Goal: Check status: Check status

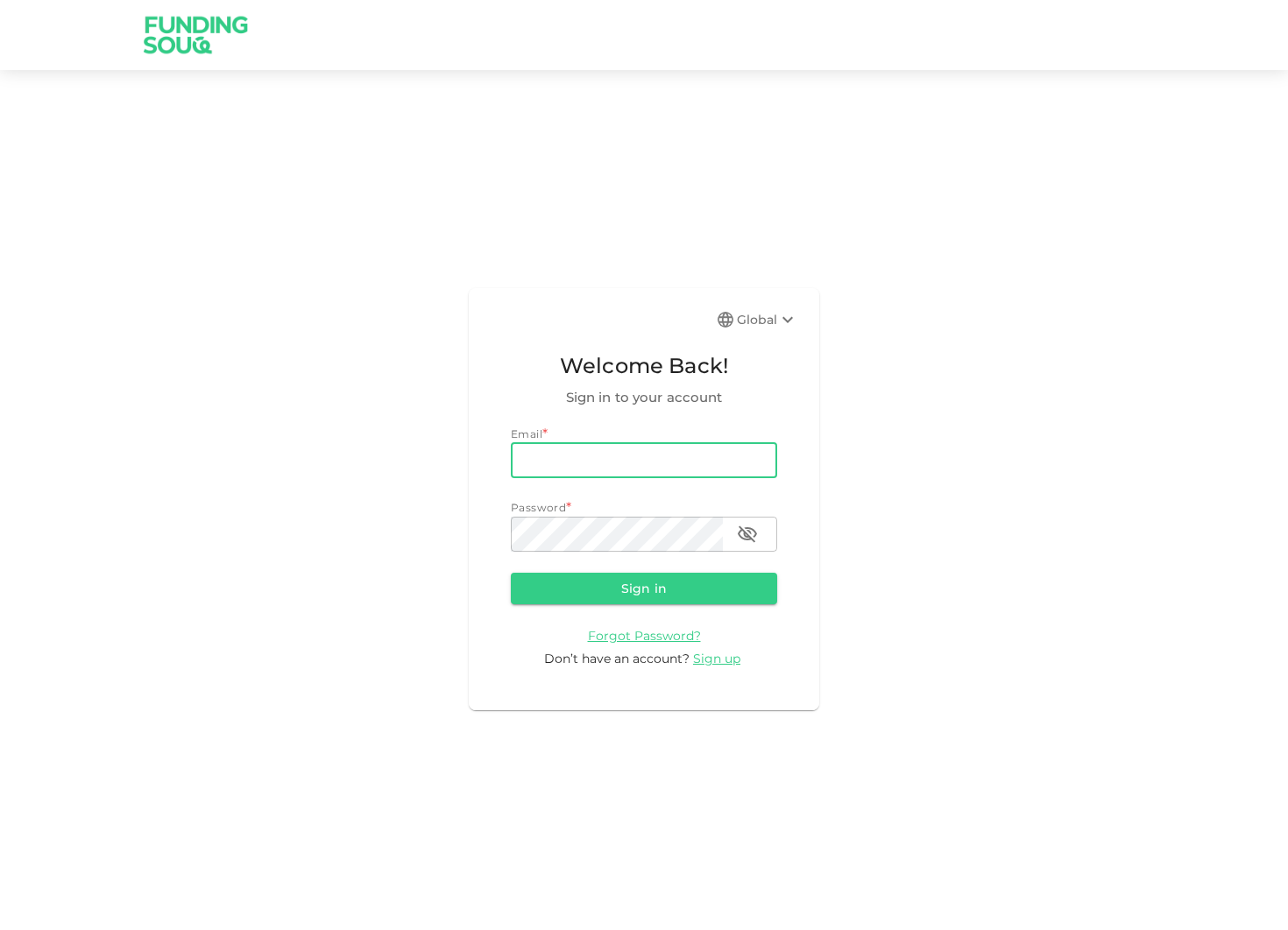
click at [642, 455] on input "email" at bounding box center [643, 461] width 266 height 35
type input "[PERSON_NAME][EMAIL_ADDRESS][DOMAIN_NAME]"
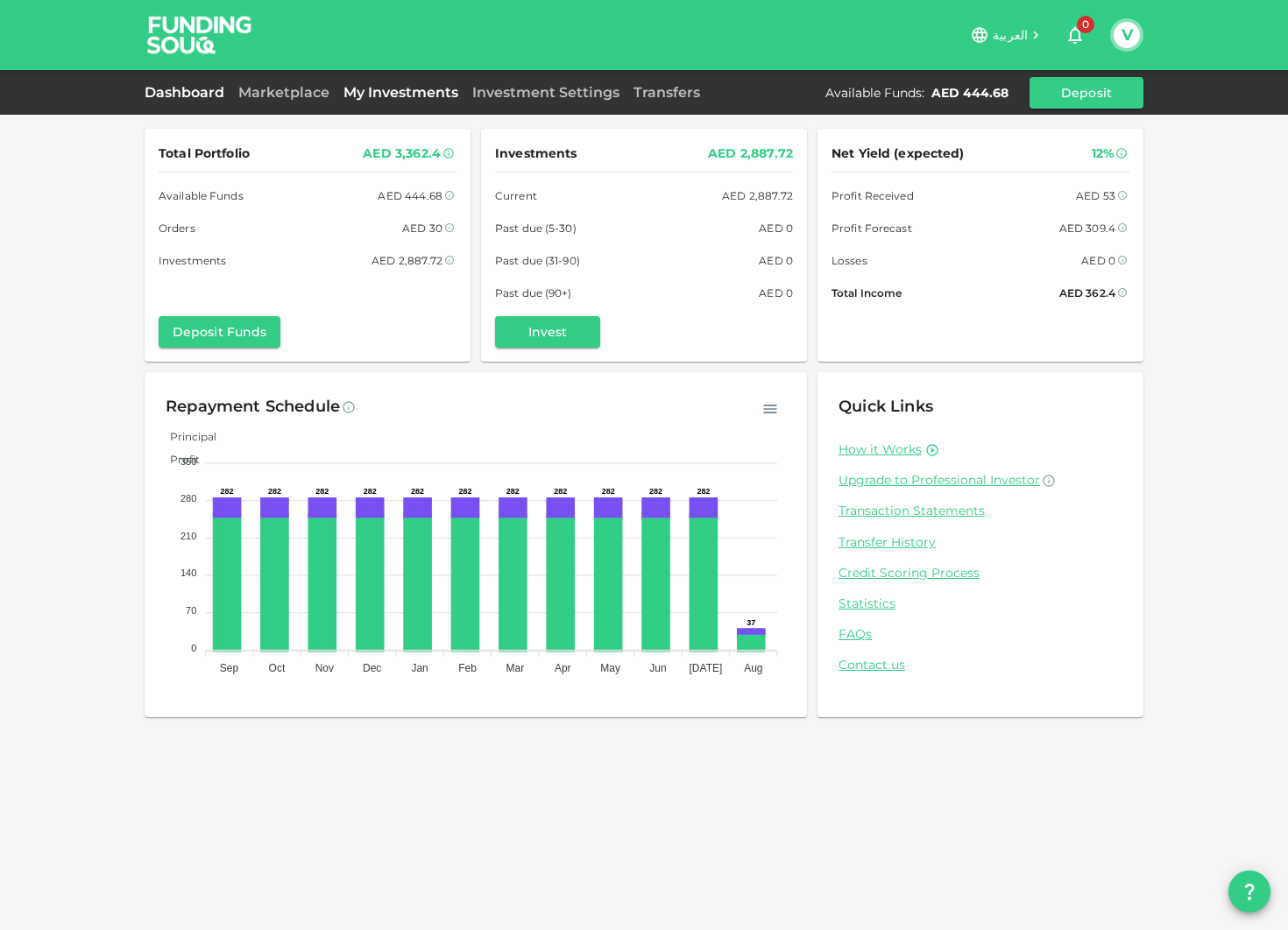
click at [389, 93] on link "My Investments" at bounding box center [401, 92] width 129 height 16
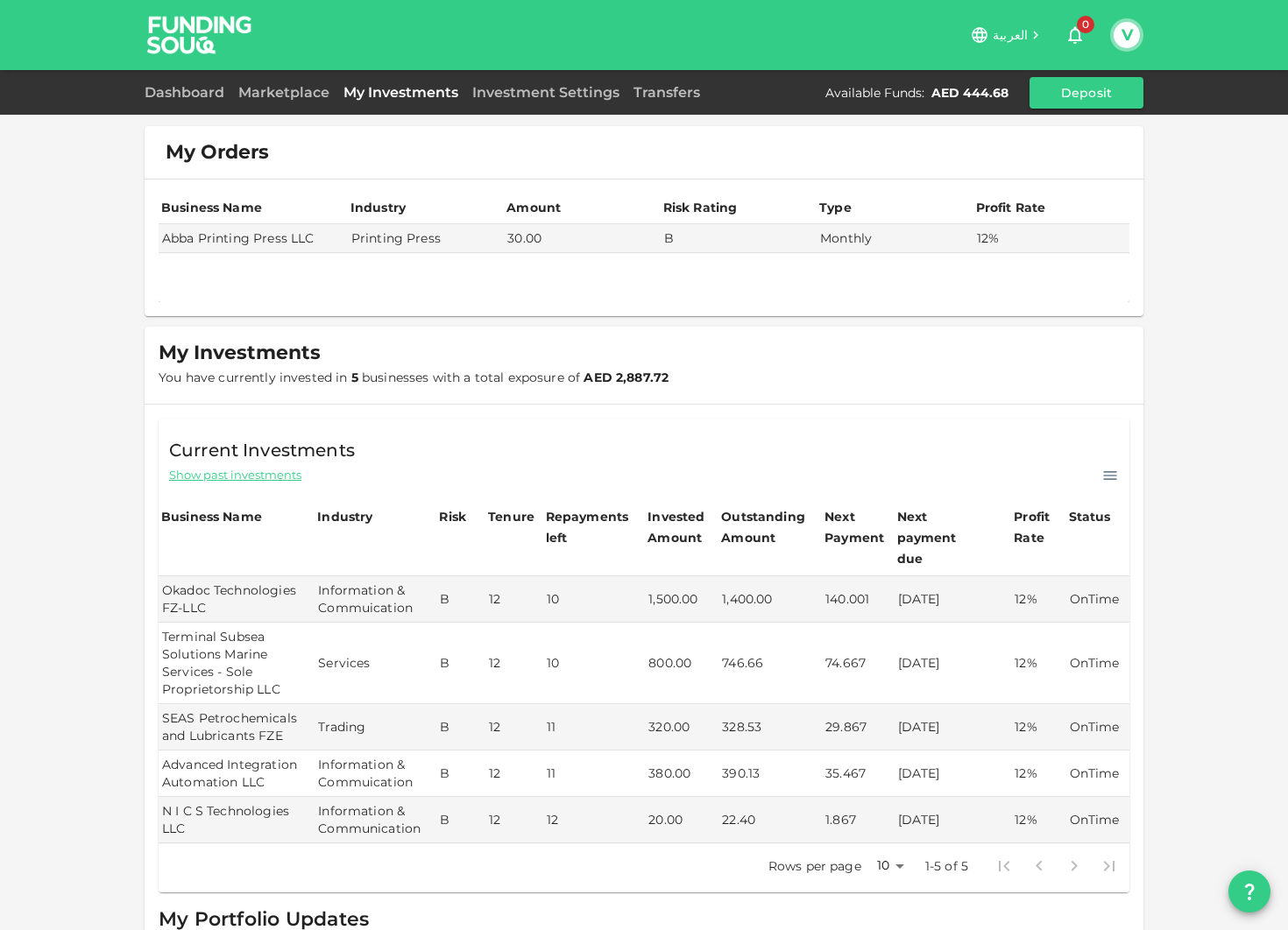
click at [1148, 492] on div "My Orders Business Name Industry Amount Risk Rating Type Profit Rate Abba Print…" at bounding box center [644, 540] width 1288 height 1080
click at [282, 480] on span "Show past investments" at bounding box center [235, 476] width 133 height 16
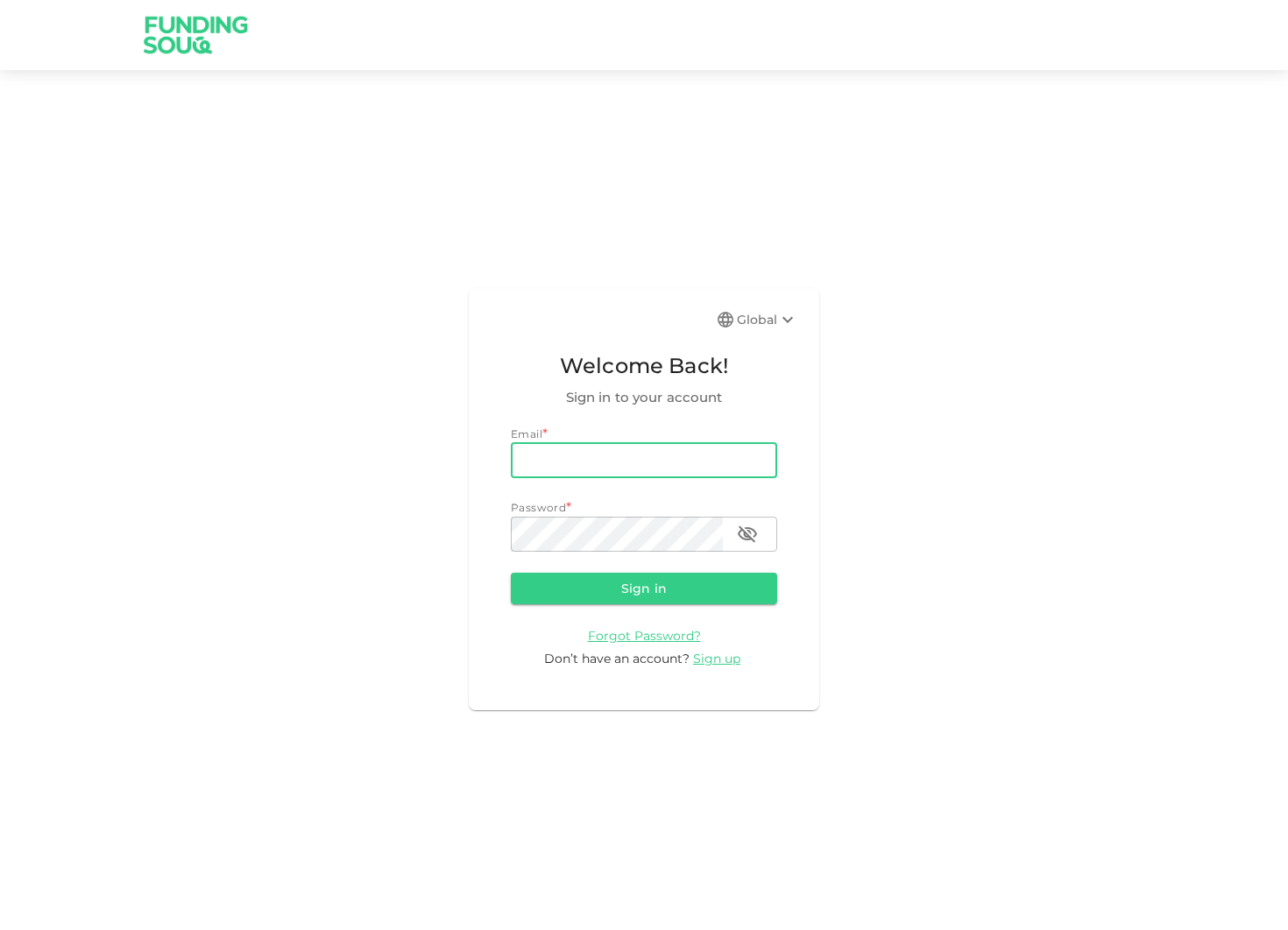
click at [666, 467] on input "email" at bounding box center [643, 461] width 266 height 35
type input "[PERSON_NAME][EMAIL_ADDRESS][DOMAIN_NAME]"
